Goal: Task Accomplishment & Management: Manage account settings

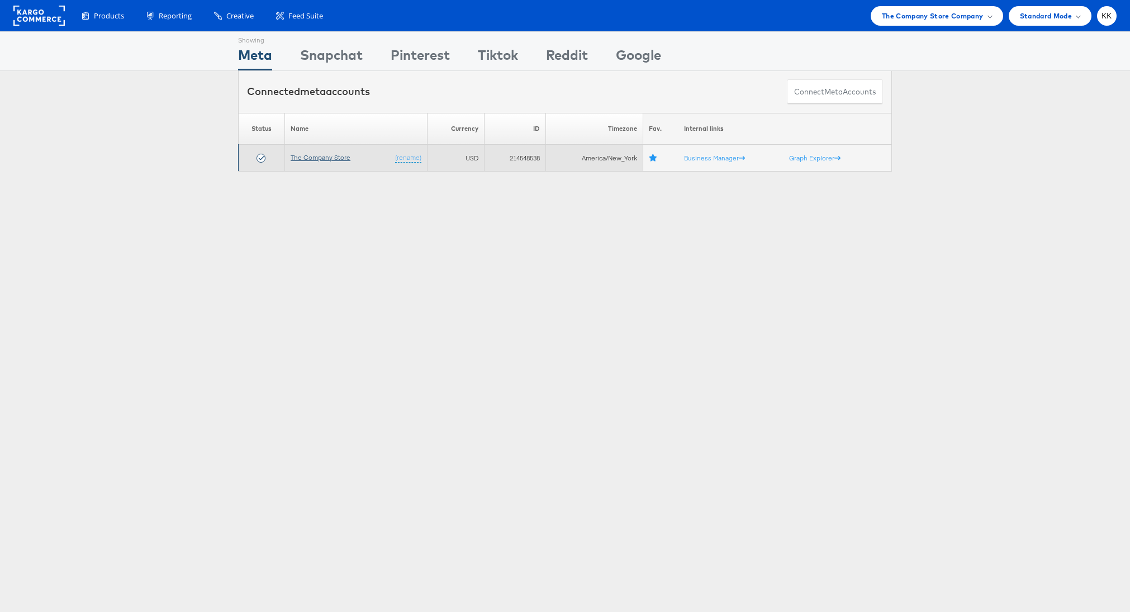
click at [309, 157] on link "The Company Store" at bounding box center [321, 157] width 60 height 8
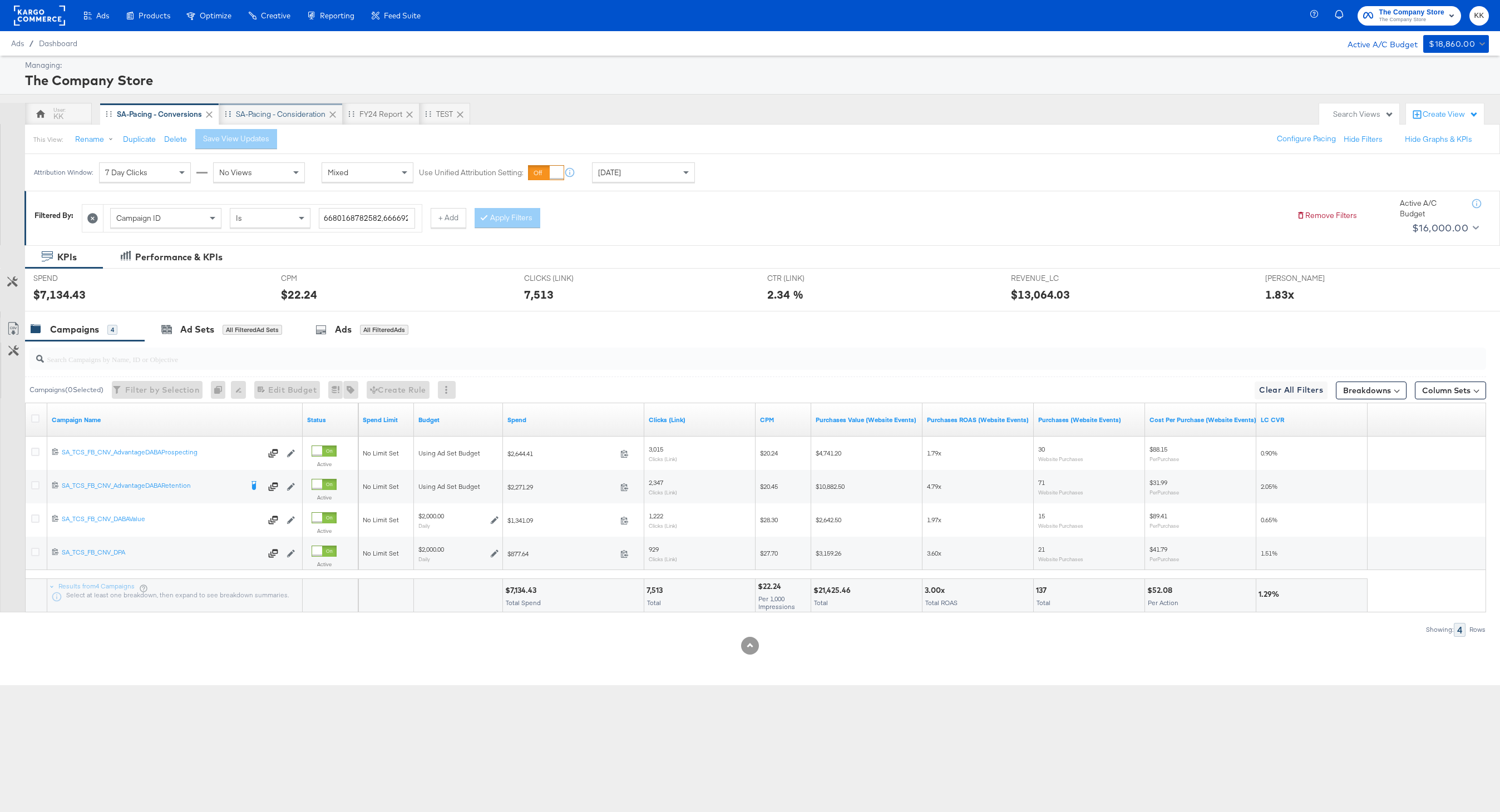
click at [280, 115] on div "SA-Pacing - Consideration" at bounding box center [281, 114] width 90 height 11
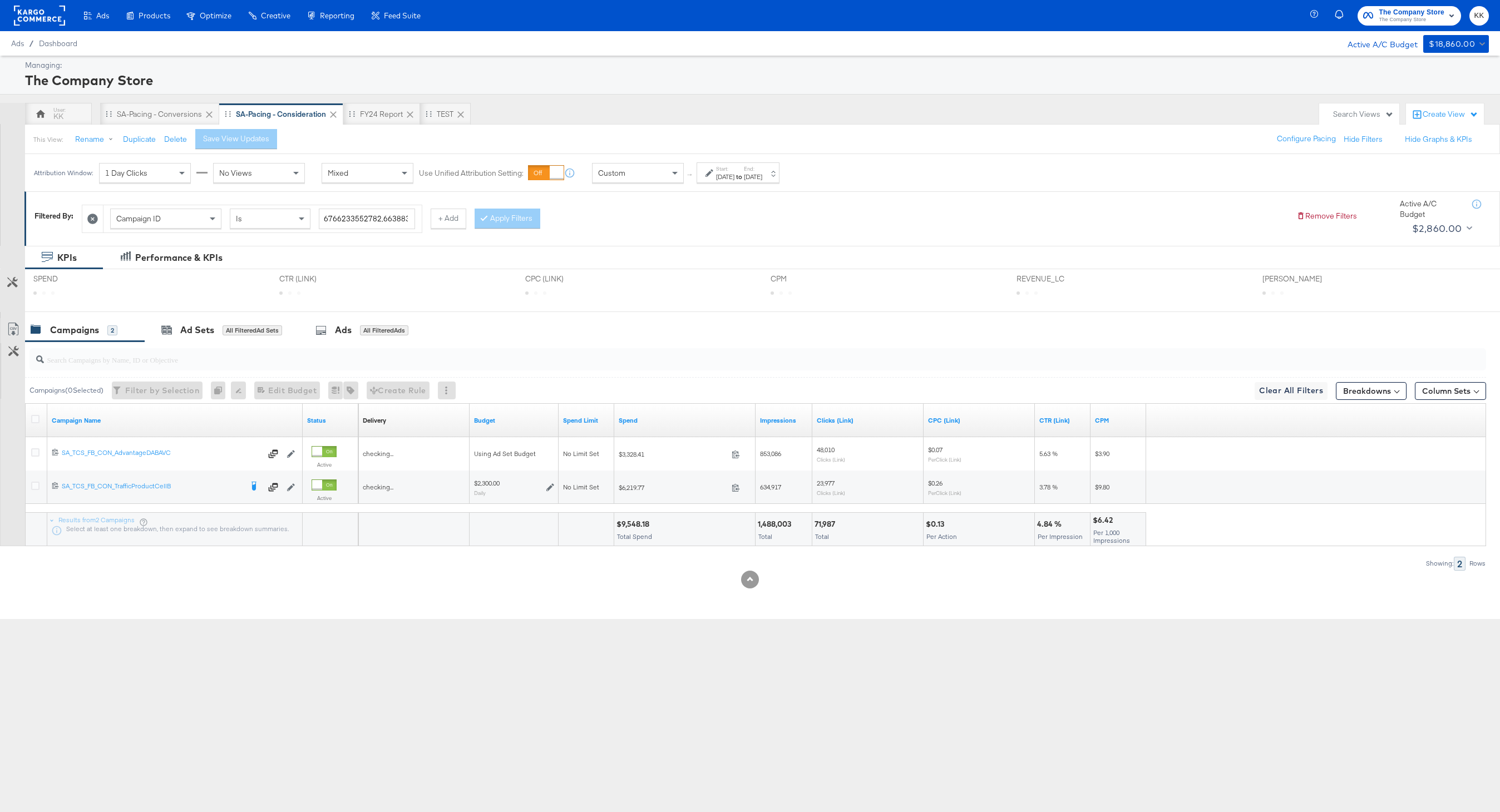
click at [762, 176] on div "Aug 10th 2025" at bounding box center [752, 176] width 18 height 9
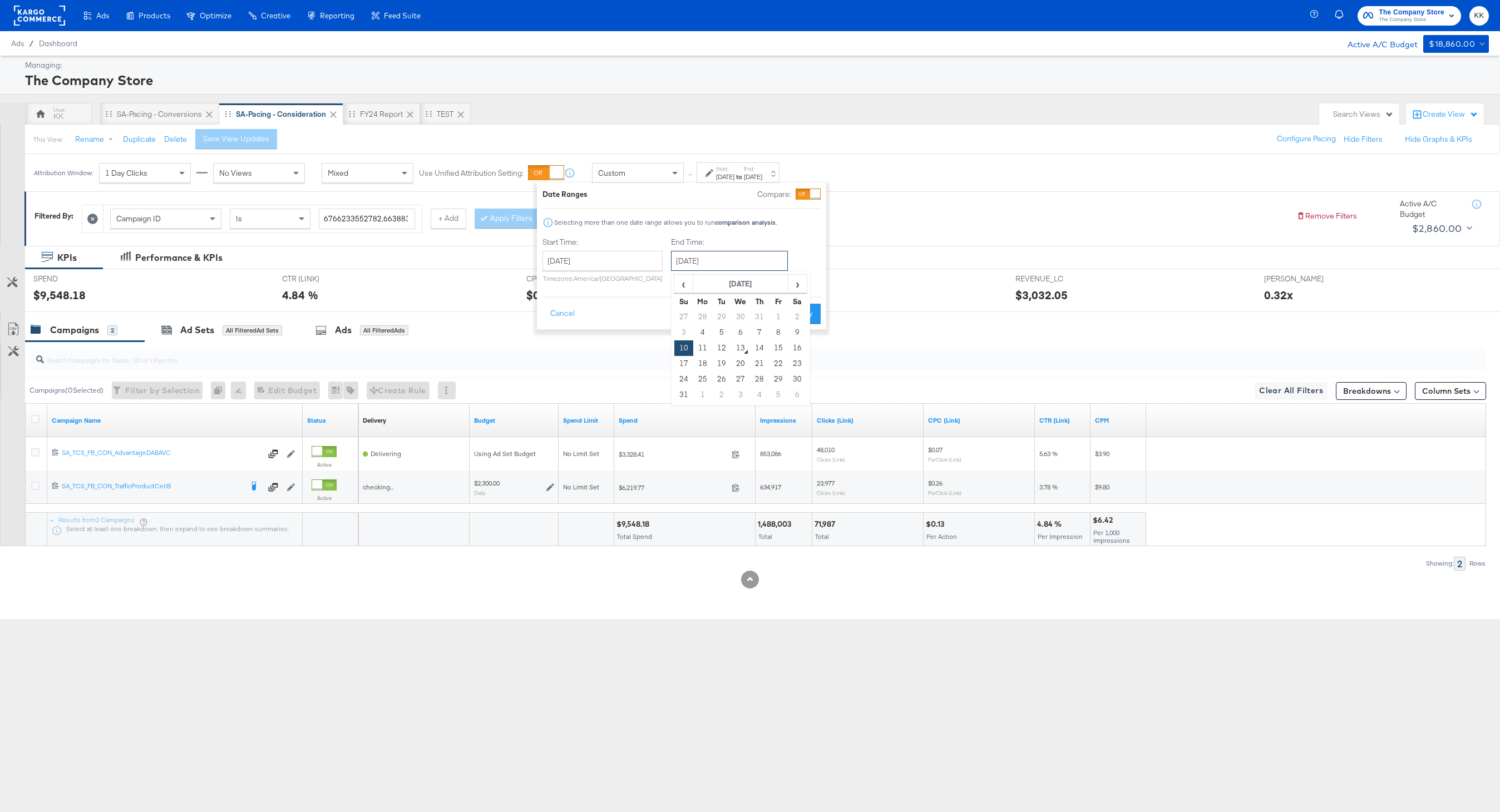
click at [711, 271] on input "August 10th 2025" at bounding box center [729, 261] width 116 height 20
click at [720, 349] on td "12" at bounding box center [722, 348] width 19 height 16
type input "August 12th 2025"
click at [799, 327] on div "Date Ranges Compare: Selecting more than one date range allows you to run compa…" at bounding box center [681, 256] width 290 height 146
click at [806, 316] on button "Apply" at bounding box center [802, 313] width 35 height 20
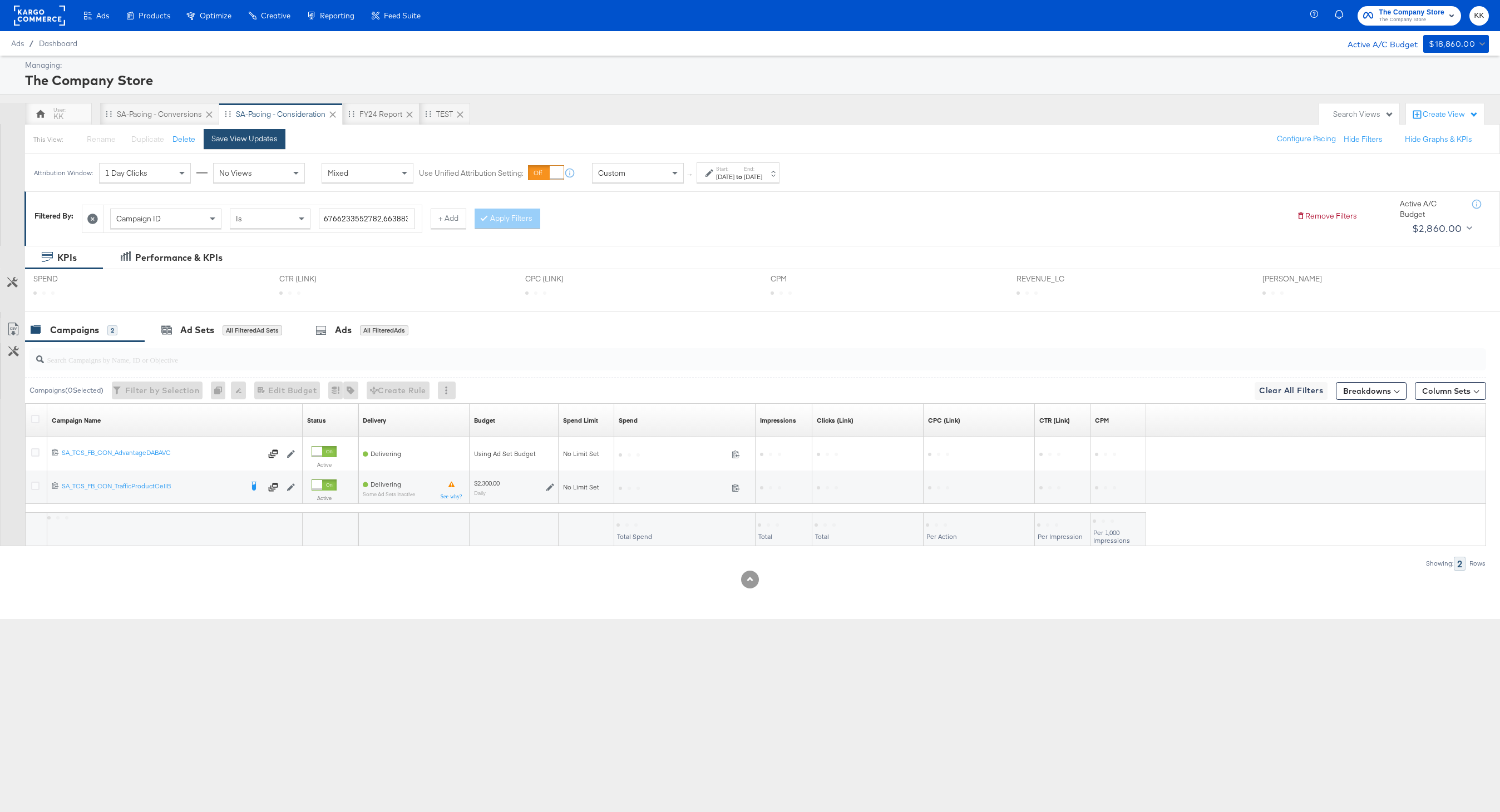
click at [274, 147] on button "Save View Updates" at bounding box center [245, 139] width 82 height 20
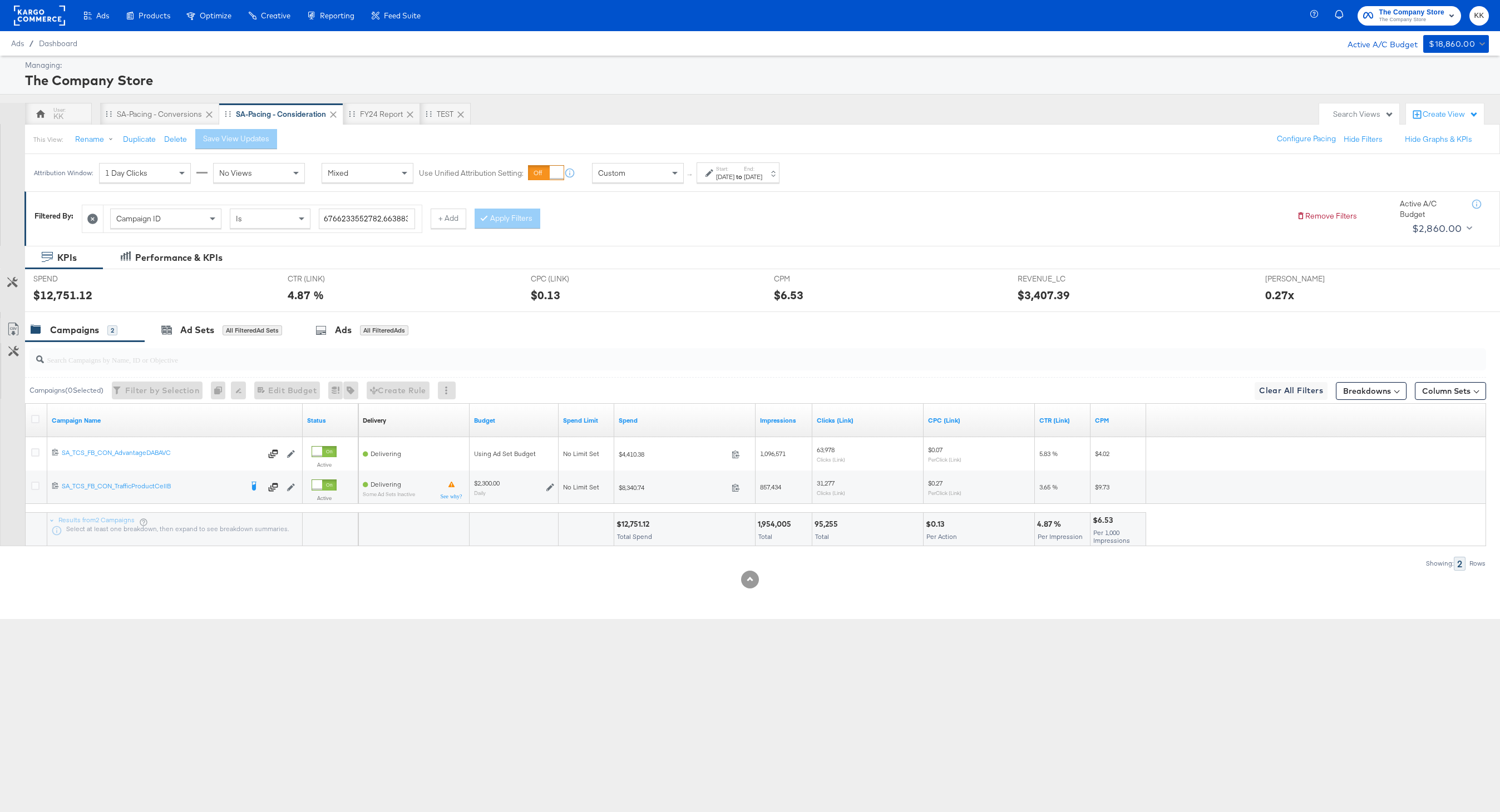
click at [634, 522] on div "$12,751.12" at bounding box center [634, 524] width 36 height 11
copy div "12,751.12"
click at [669, 180] on span at bounding box center [676, 172] width 14 height 19
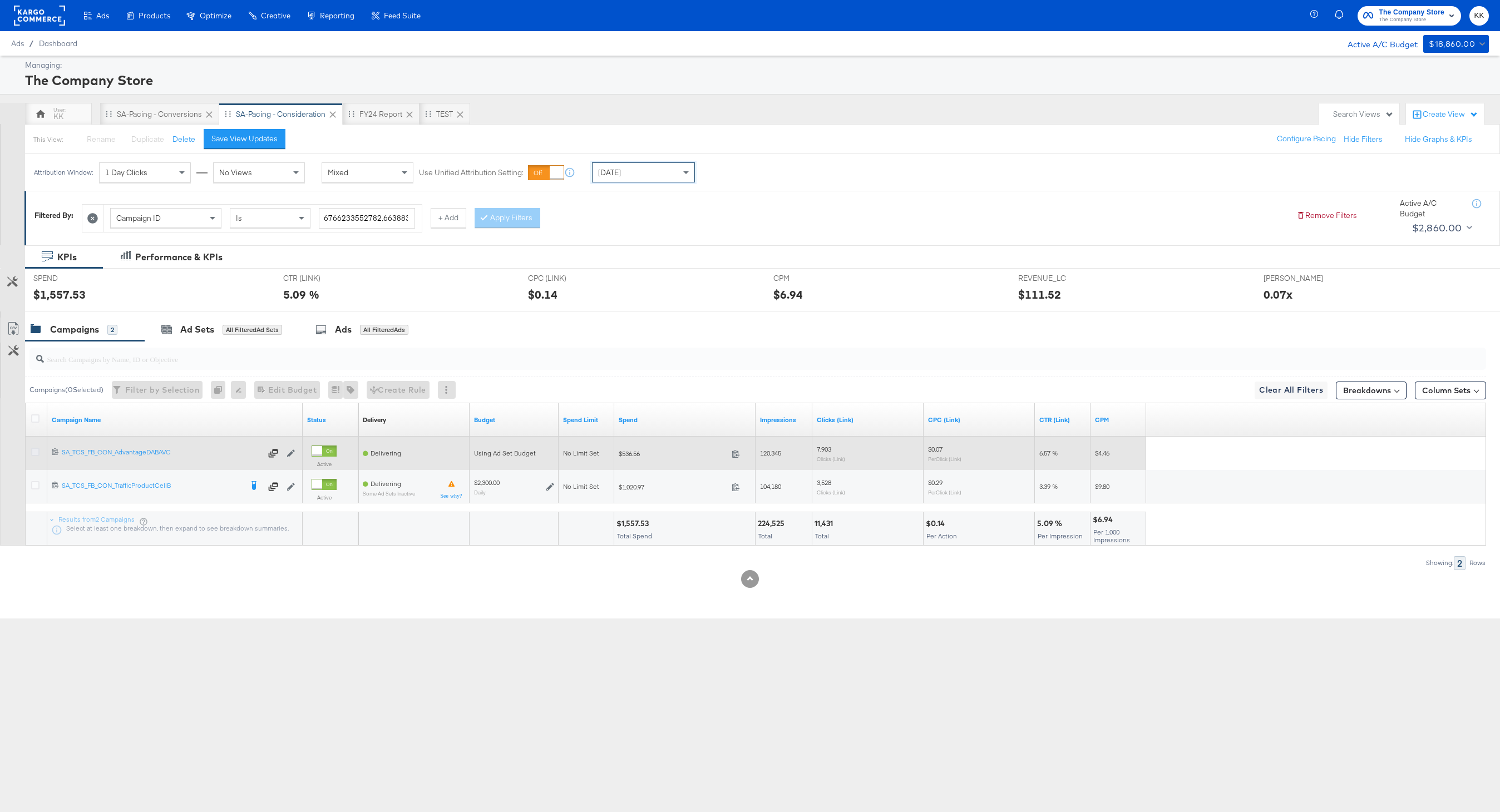
click at [37, 452] on icon at bounding box center [35, 452] width 8 height 8
click at [0, 0] on input "checkbox" at bounding box center [0, 0] width 0 height 0
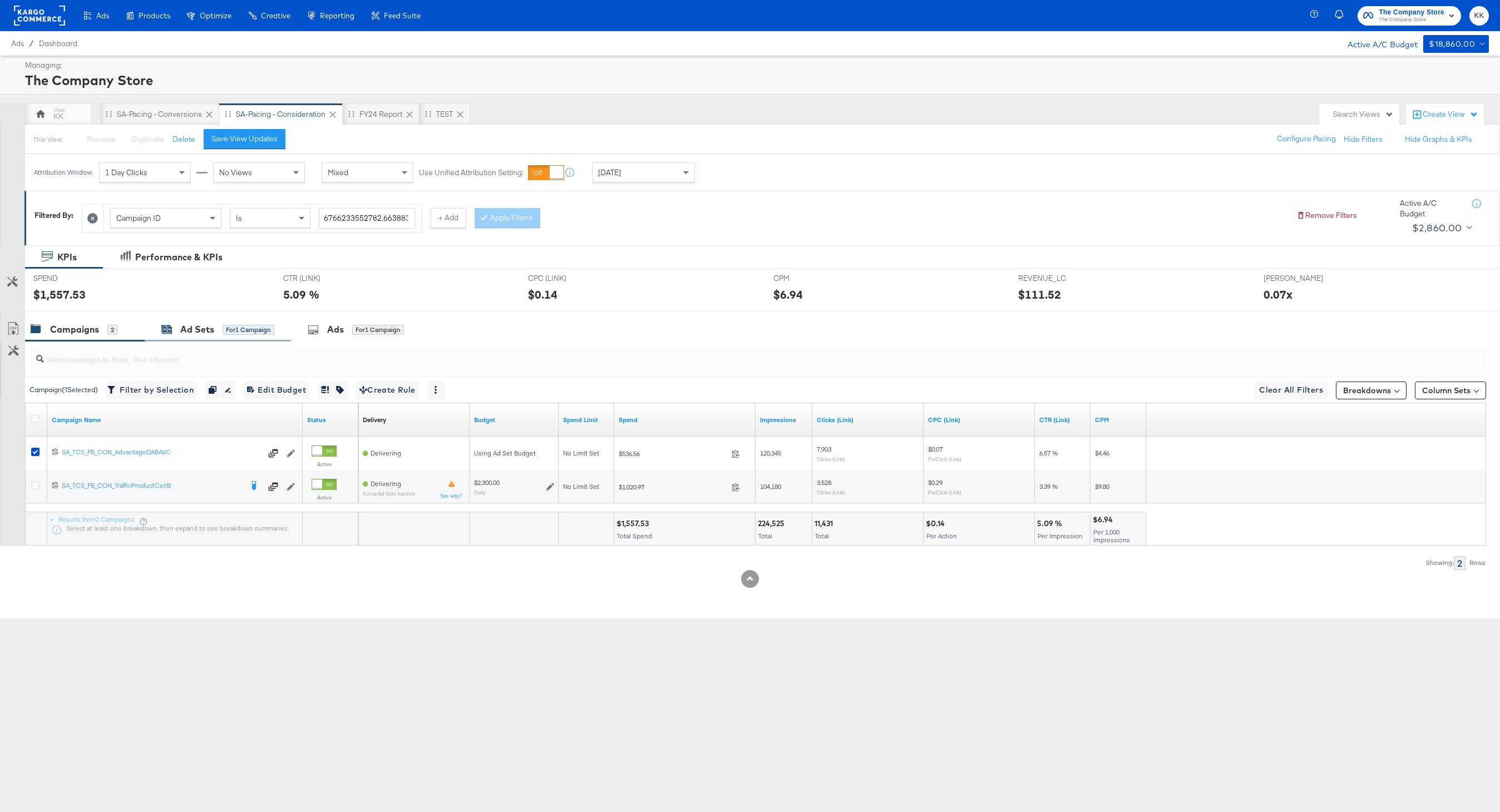
click at [208, 331] on div "Ad Sets" at bounding box center [197, 329] width 34 height 13
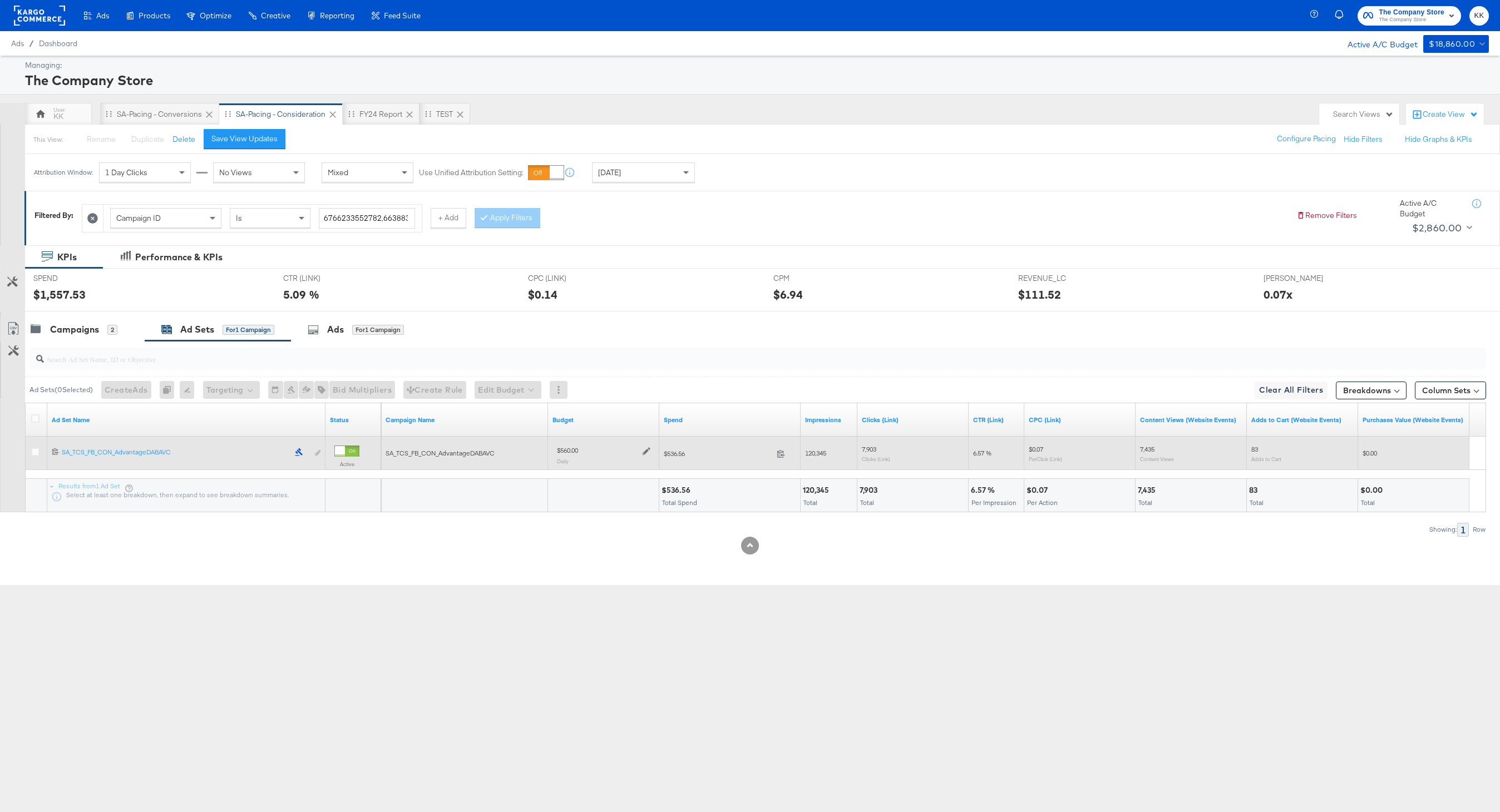
click at [652, 449] on div "$560.00 Daily" at bounding box center [603, 454] width 103 height 27
click at [649, 449] on icon at bounding box center [647, 452] width 8 height 8
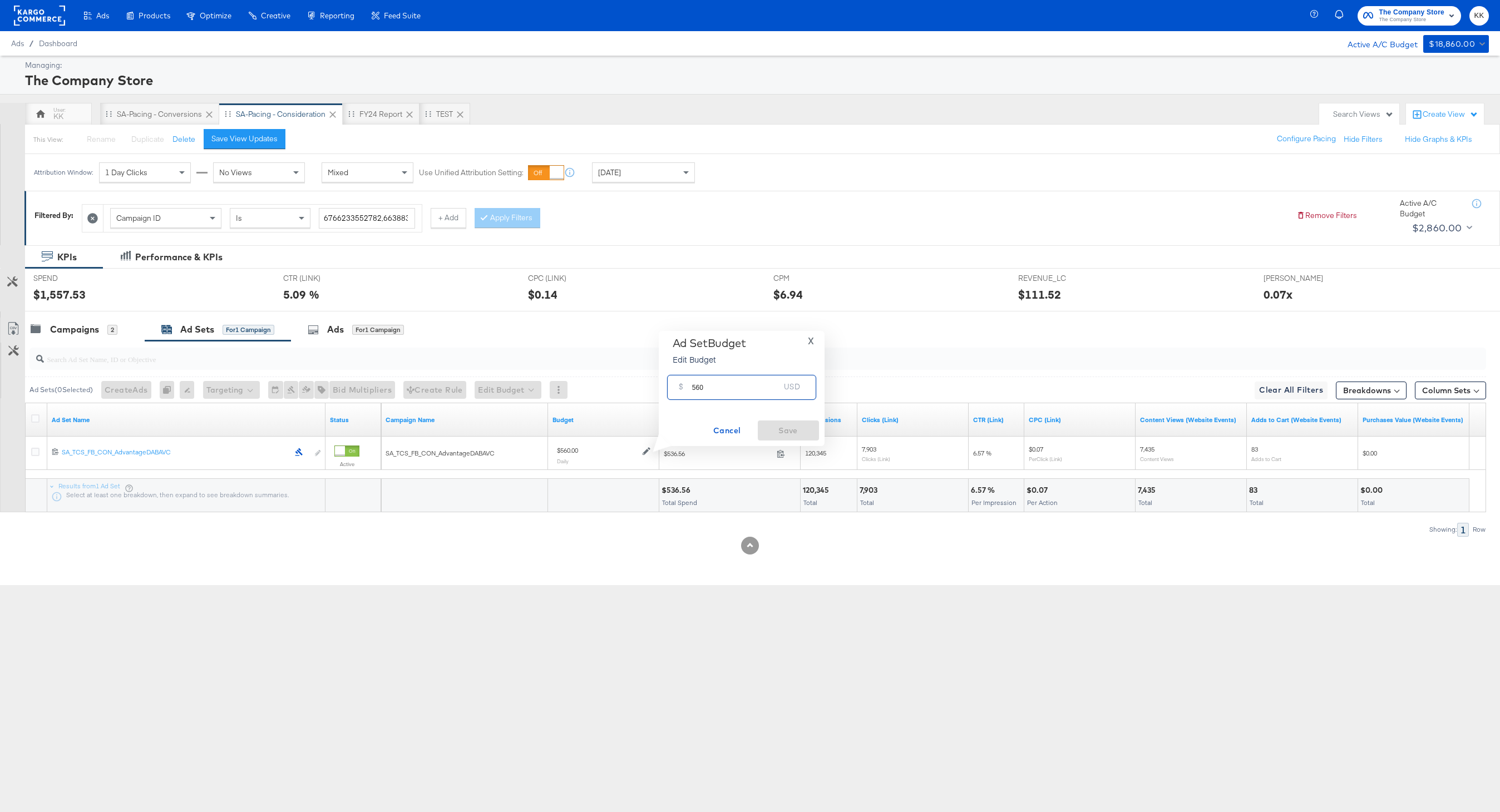
click at [695, 387] on input "560" at bounding box center [736, 383] width 88 height 24
type input "460"
click at [788, 425] on span "Save" at bounding box center [788, 431] width 53 height 14
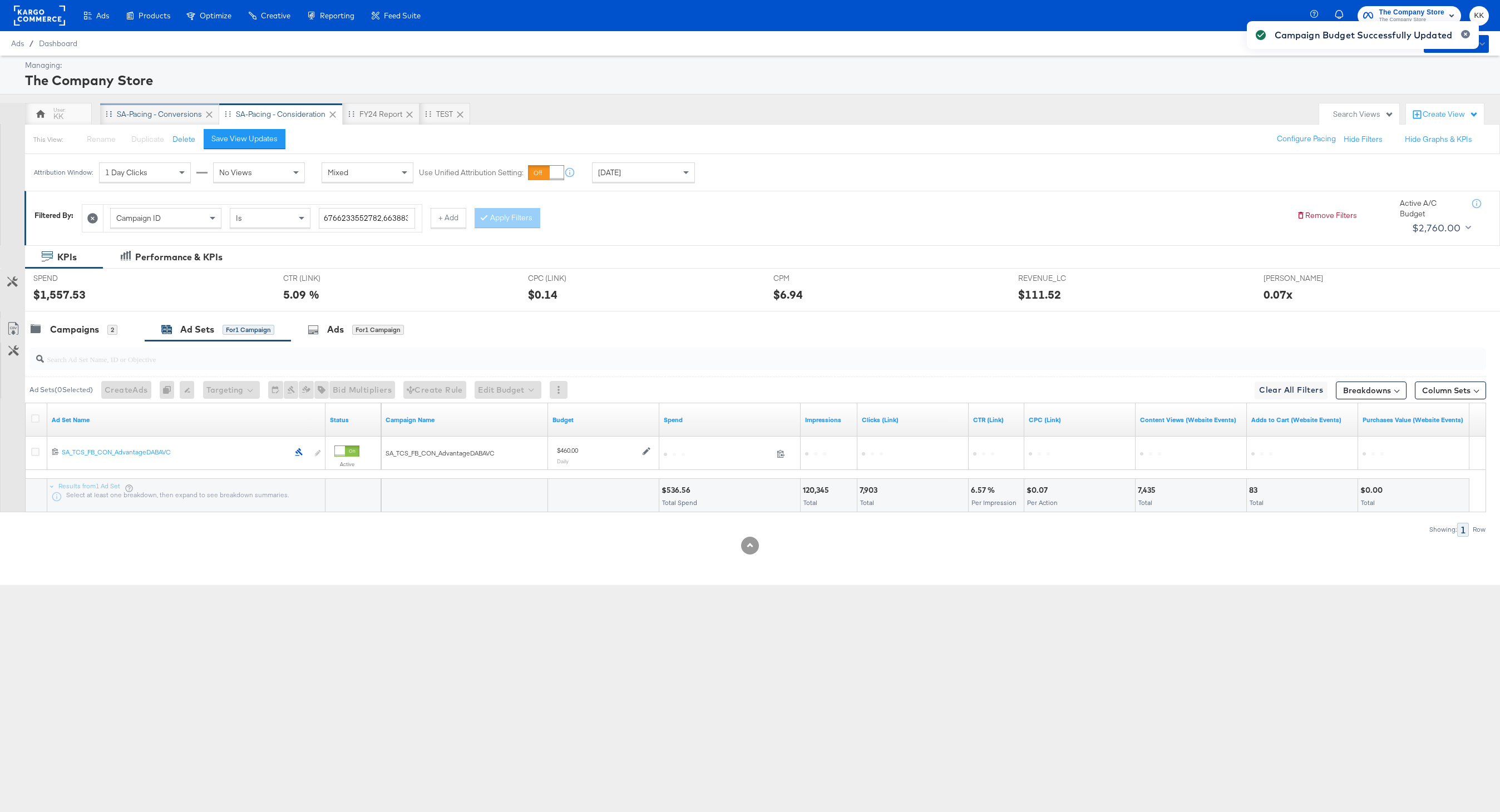
click at [150, 105] on div "SA-Pacing - Conversions" at bounding box center [160, 113] width 119 height 22
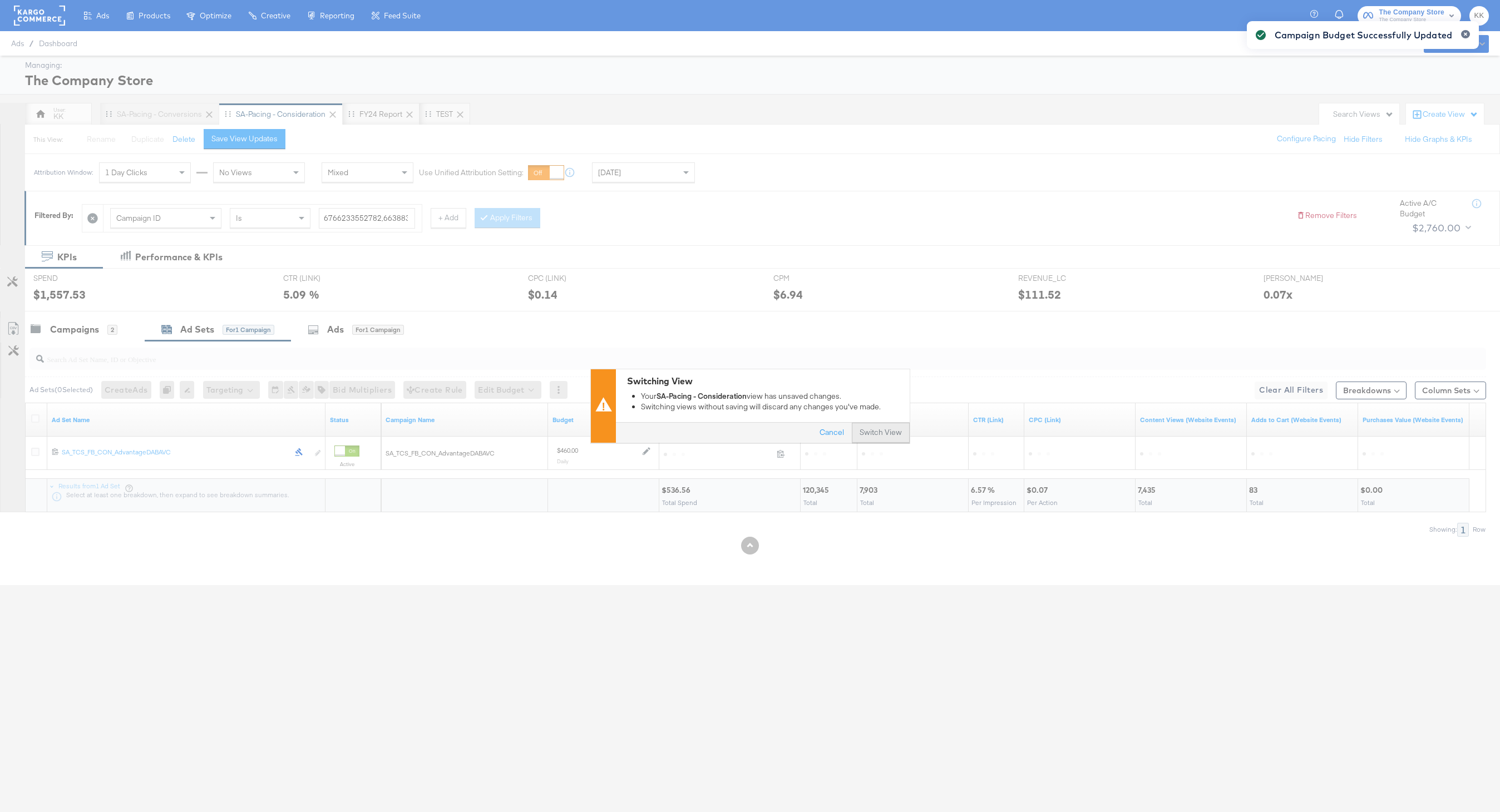
click at [894, 435] on button "Switch View" at bounding box center [881, 433] width 58 height 20
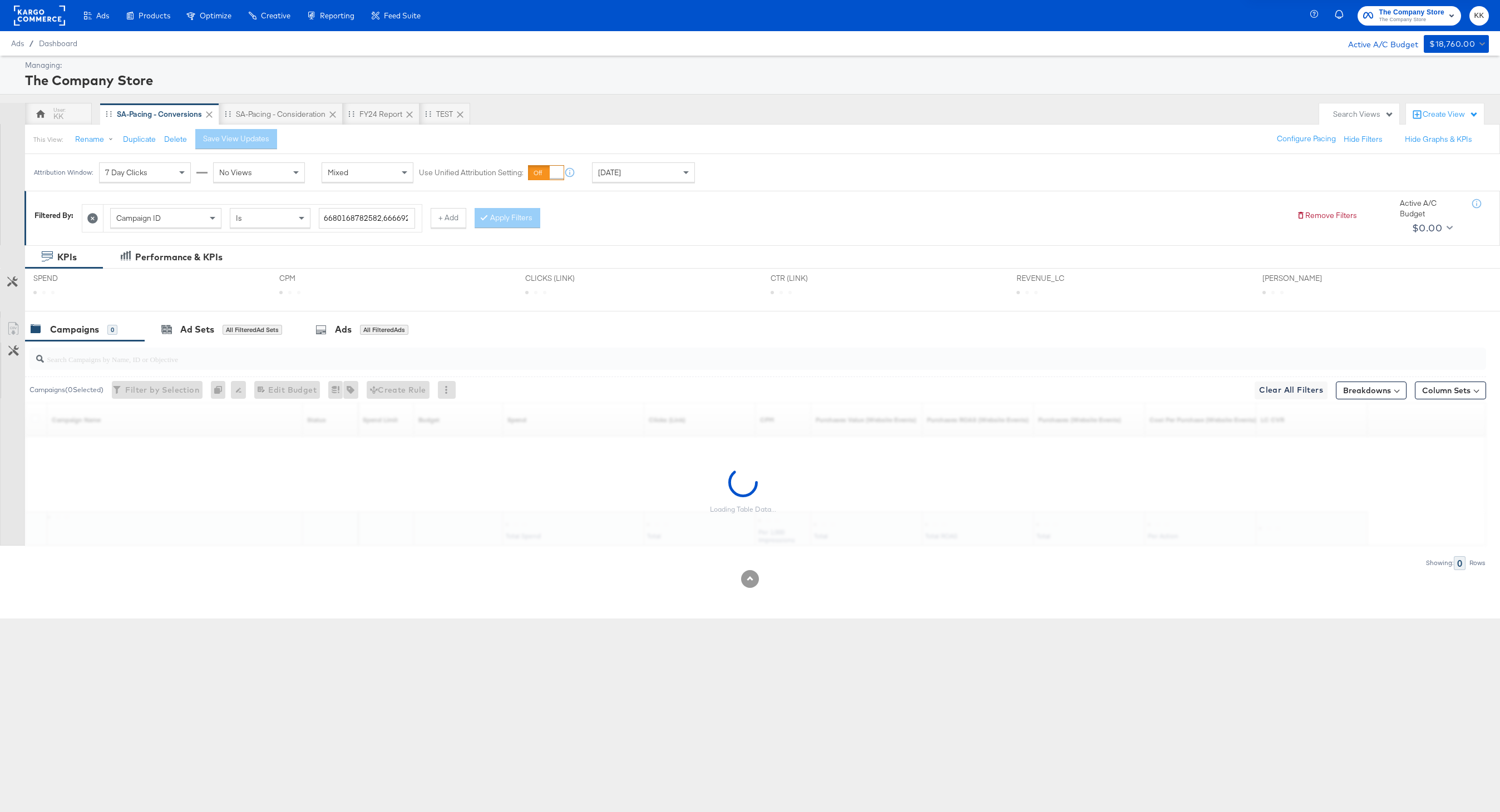
click at [669, 174] on div "Today" at bounding box center [643, 172] width 102 height 19
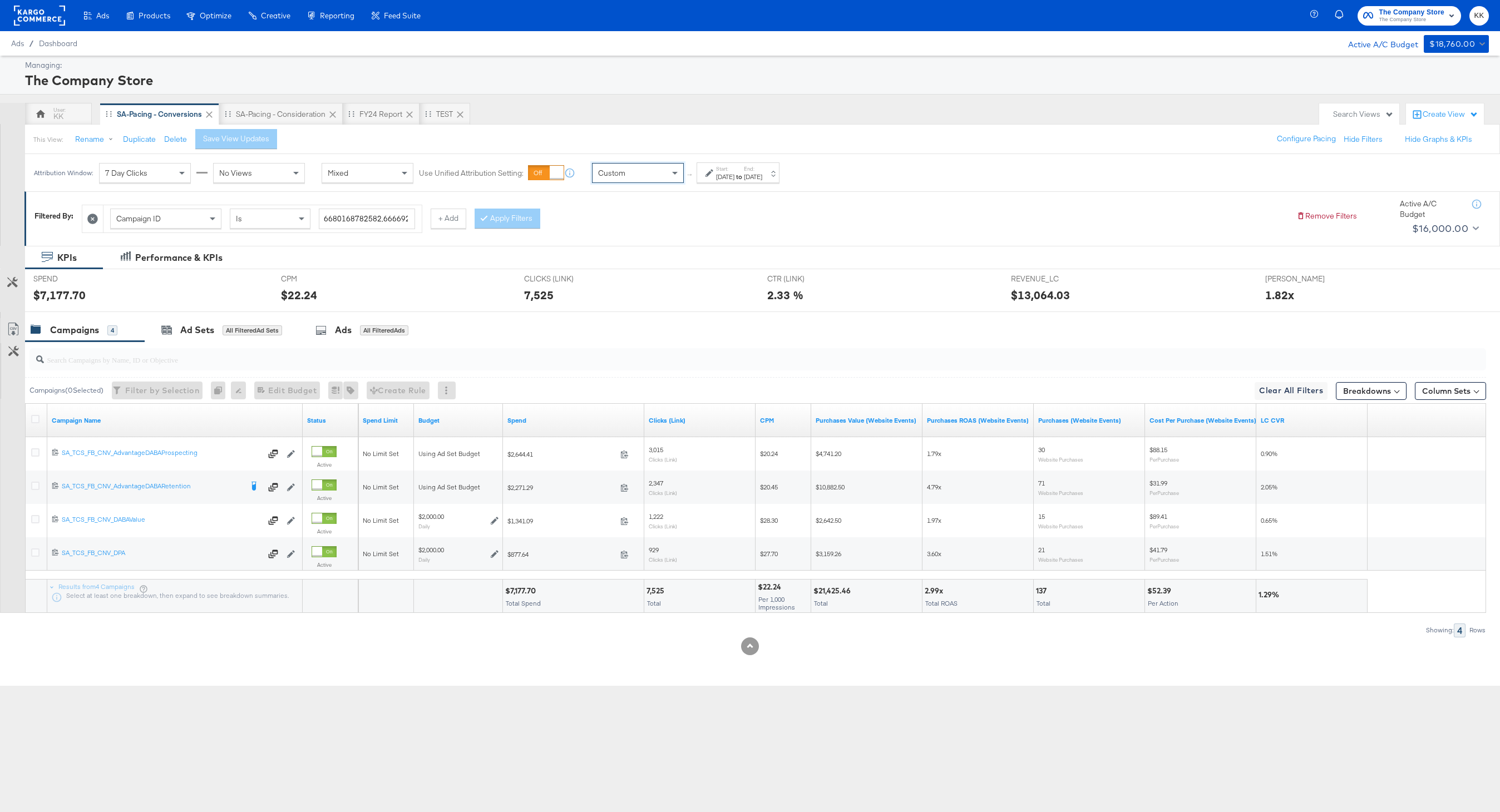
click at [716, 180] on div "Start: Aug 13th 2025 to End: Aug 13th 2025" at bounding box center [734, 173] width 57 height 16
click at [615, 248] on div "Start Time: August 13th 2025 ‹ August 2025 › Su Mo Tu We Th Fr Sa 27 28 29 30 3…" at bounding box center [606, 262] width 120 height 51
click at [601, 259] on input "August 13th 2025" at bounding box center [606, 261] width 120 height 20
click at [582, 329] on td "4" at bounding box center [577, 332] width 19 height 16
type input "August 4th 2025"
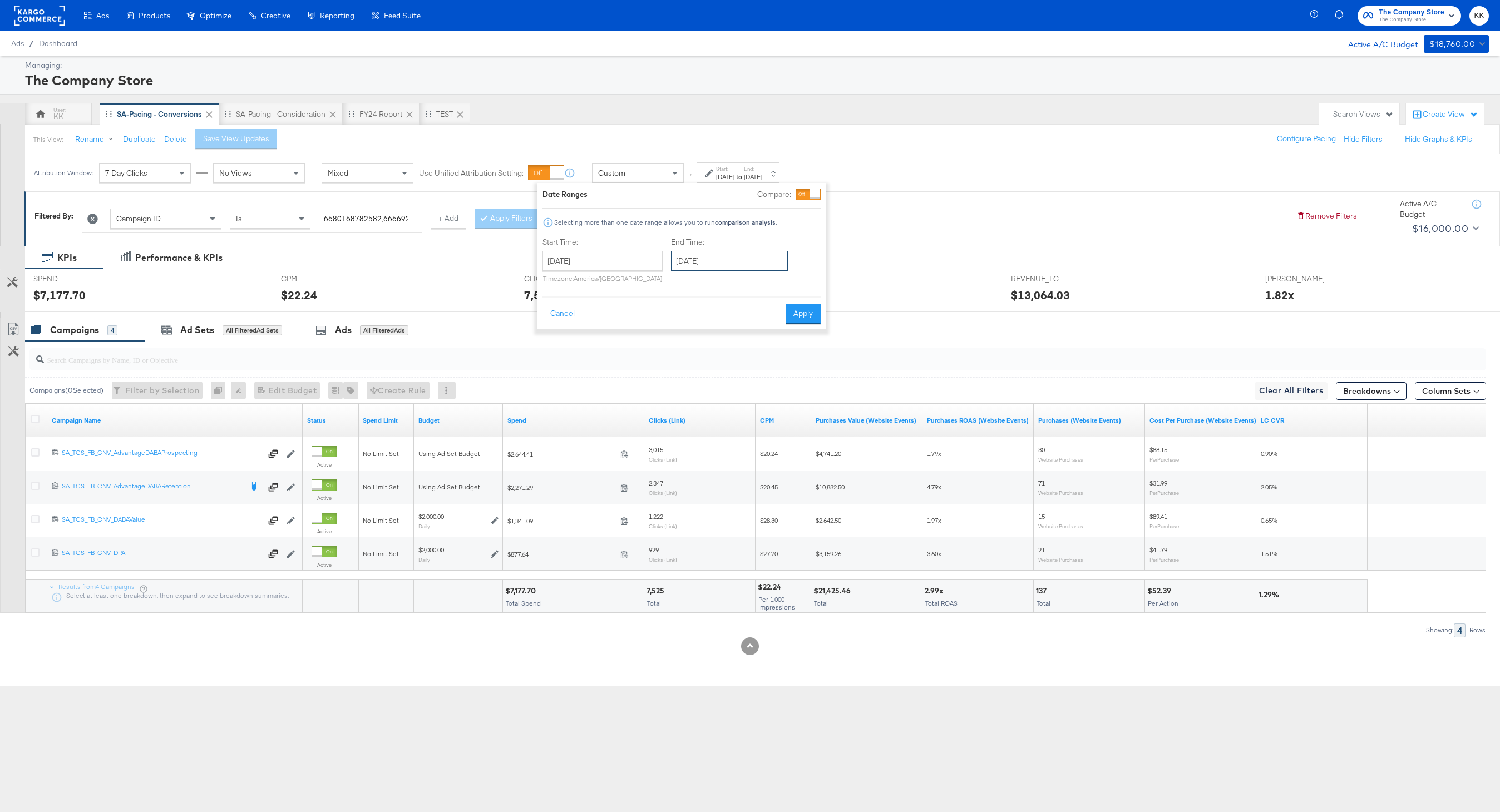
click at [742, 262] on input "August 13th 2025" at bounding box center [729, 261] width 116 height 20
click at [725, 344] on td "12" at bounding box center [722, 348] width 19 height 16
type input "August 12th 2025"
click at [784, 327] on div "Date Ranges Compare: Selecting more than one date range allows you to run compa…" at bounding box center [681, 256] width 290 height 146
click at [799, 315] on button "Apply" at bounding box center [802, 313] width 35 height 20
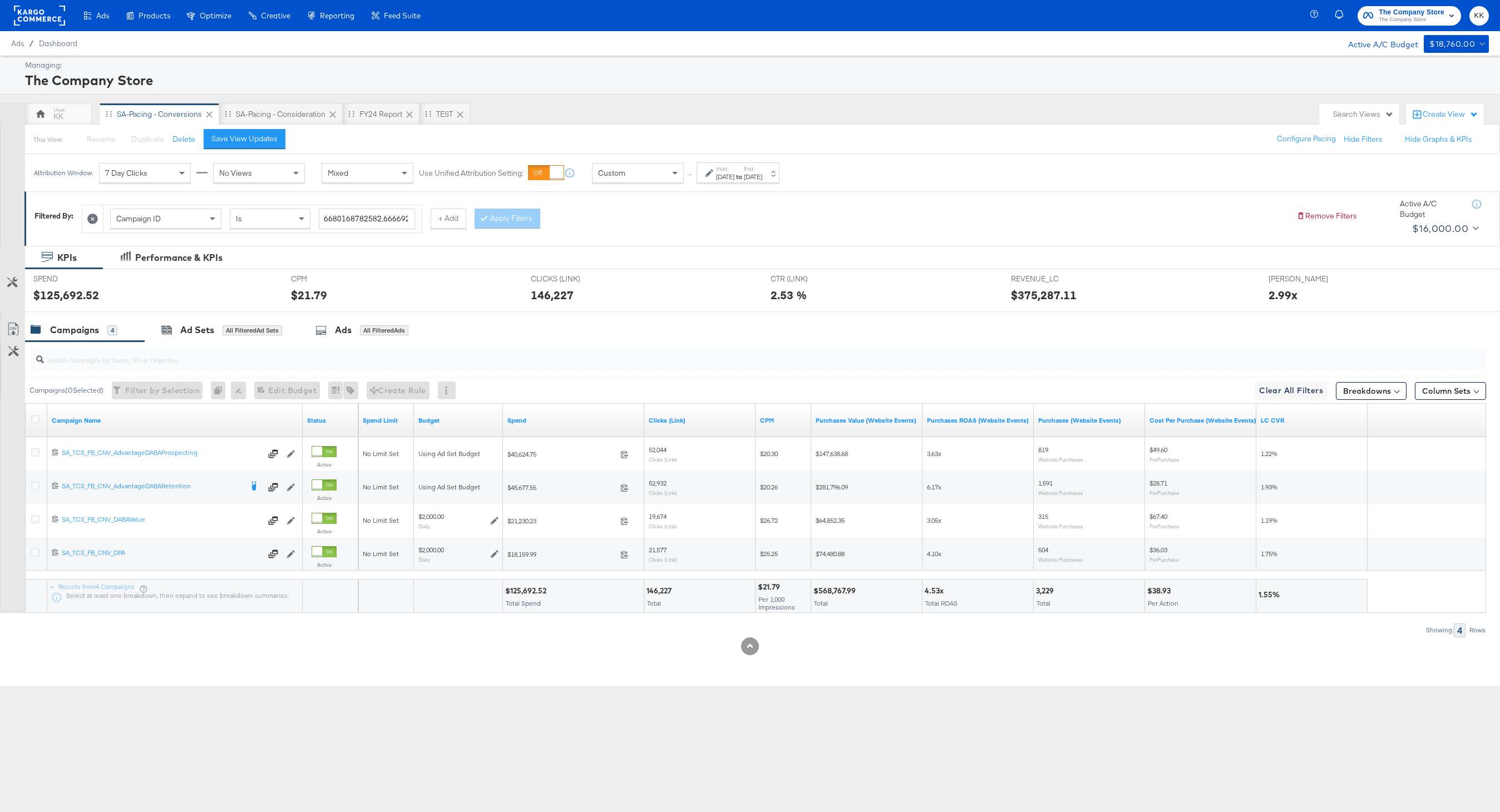
click at [535, 596] on div "$125,692.52 Total Spend" at bounding box center [572, 596] width 140 height 34
click at [534, 592] on div "$125,692.52" at bounding box center [528, 591] width 45 height 11
copy div "125,692.52"
